Goal: Task Accomplishment & Management: Complete application form

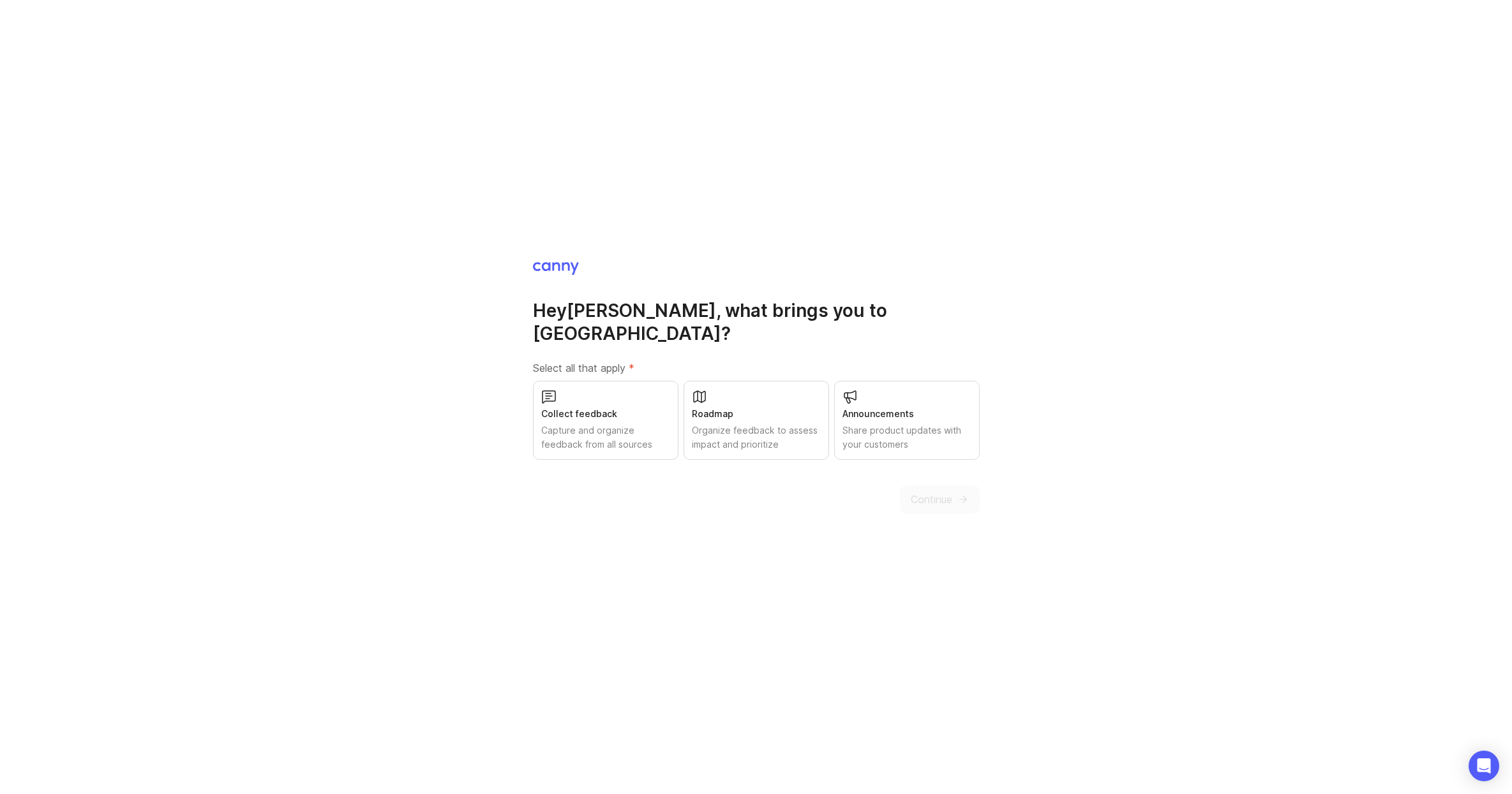
click at [575, 424] on div "Capture and organize feedback from all sources" at bounding box center [605, 438] width 129 height 28
click at [928, 486] on button "Continue" at bounding box center [939, 500] width 80 height 28
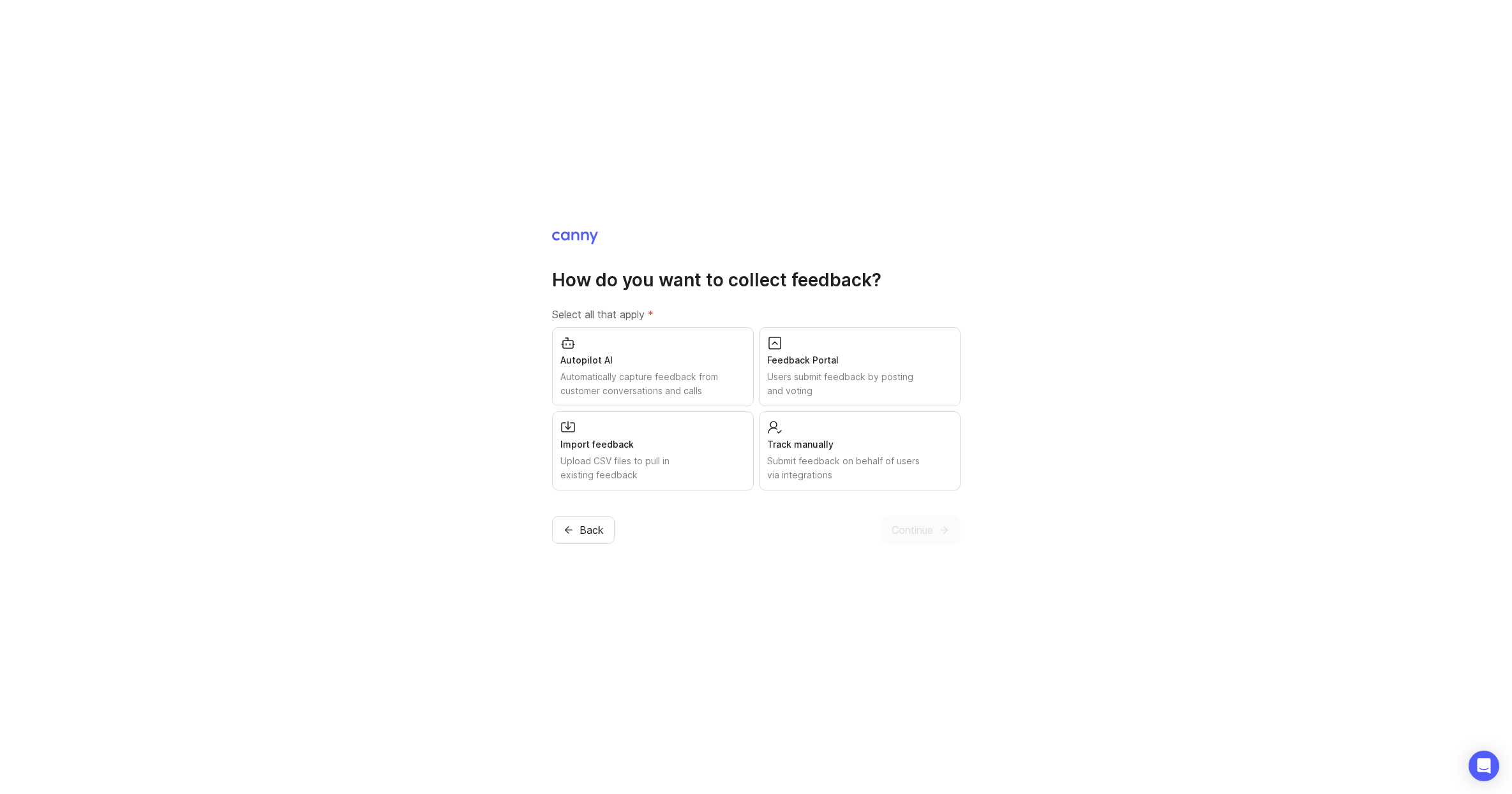
click at [863, 389] on div "Users submit feedback by posting and voting" at bounding box center [860, 384] width 185 height 28
click at [655, 362] on div "Autopilot AI" at bounding box center [653, 360] width 185 height 14
click at [894, 533] on span "Continue" at bounding box center [913, 530] width 42 height 15
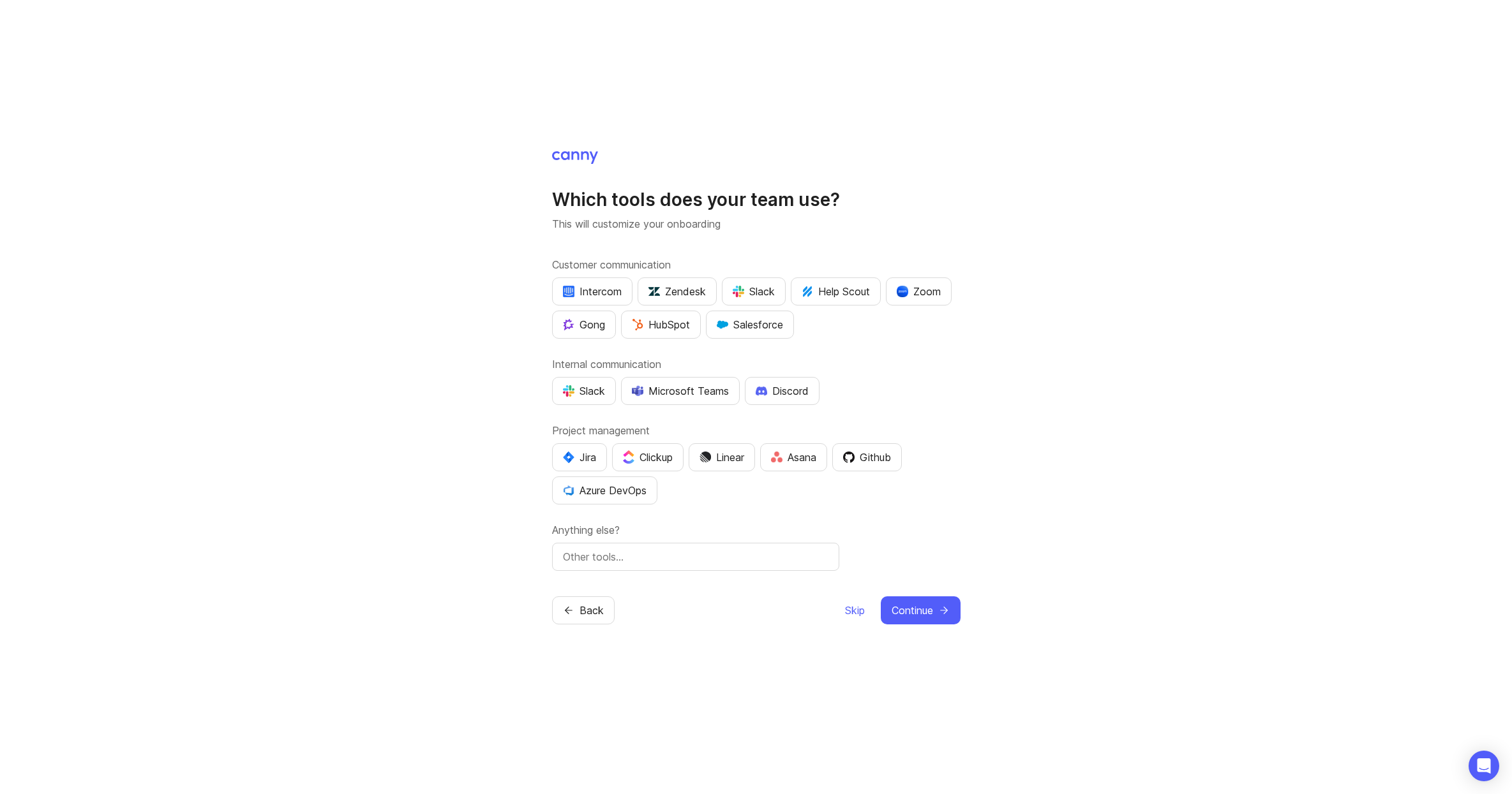
click at [902, 294] on img "button" at bounding box center [902, 291] width 11 height 11
click at [571, 453] on img "button" at bounding box center [568, 457] width 11 height 11
click at [581, 394] on div "Slack" at bounding box center [584, 391] width 42 height 15
click at [915, 611] on span "Continue" at bounding box center [913, 610] width 42 height 15
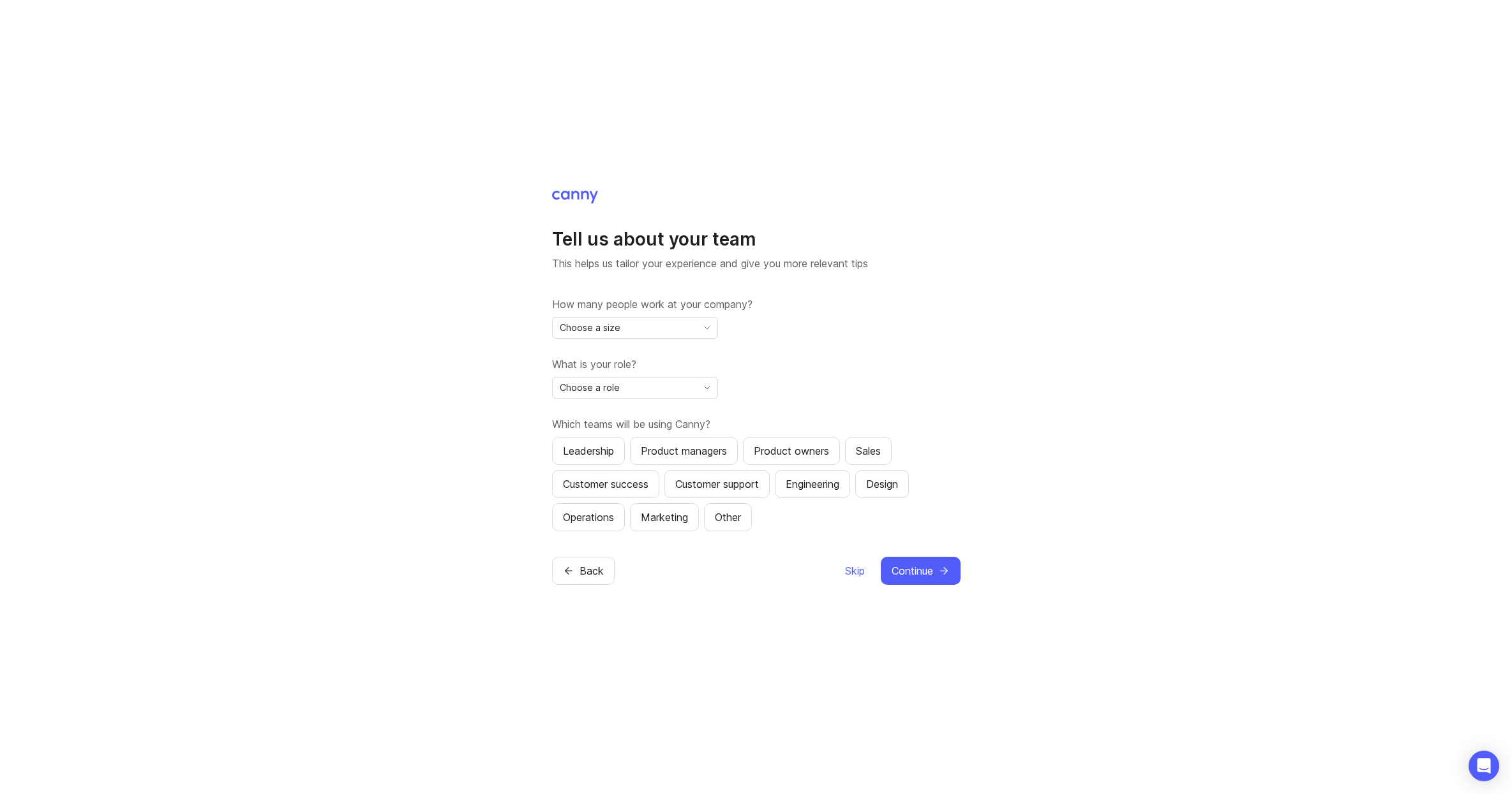
click at [891, 578] on button "Continue" at bounding box center [920, 571] width 80 height 28
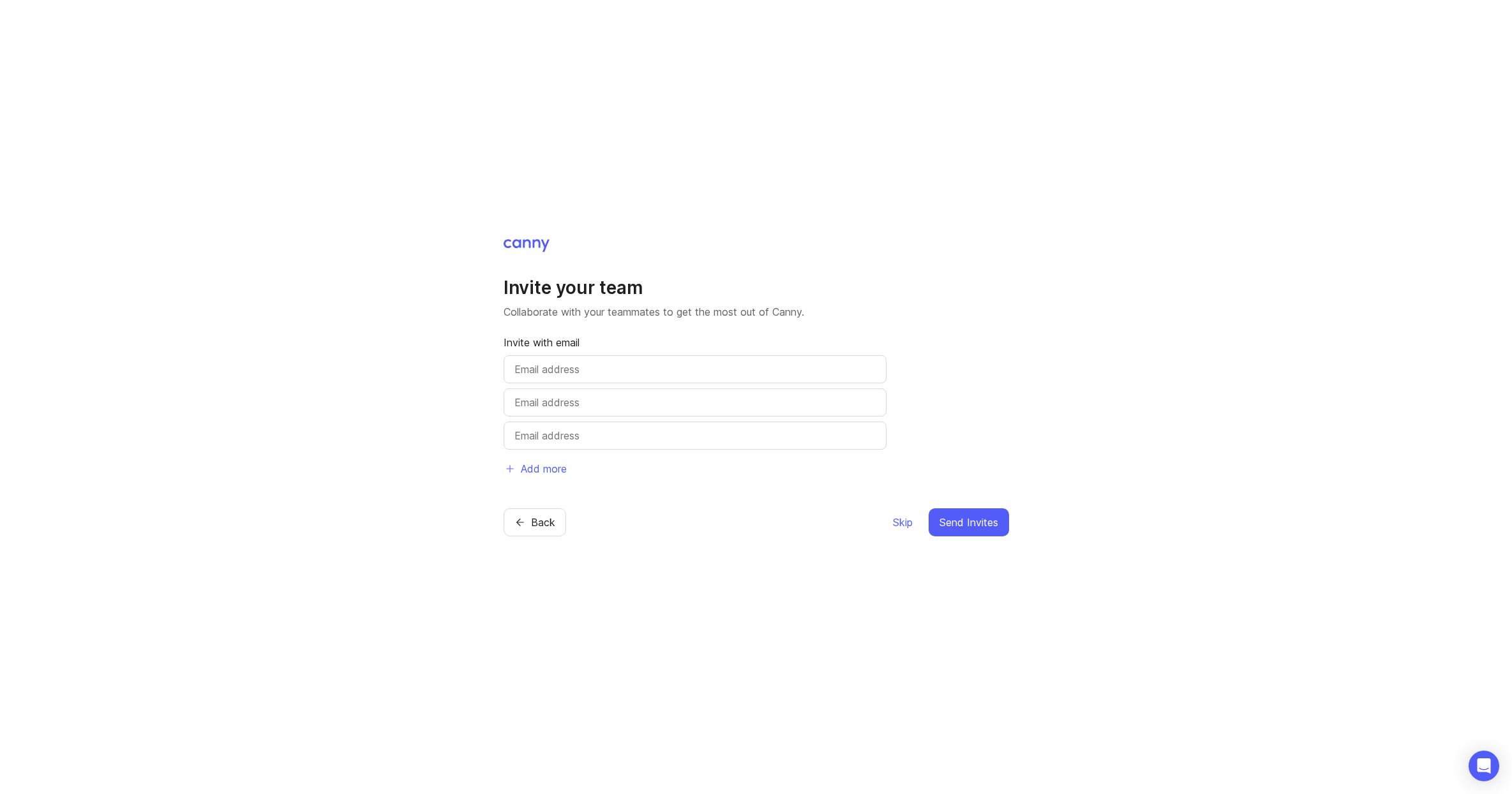
click at [898, 525] on span "Skip" at bounding box center [903, 522] width 19 height 15
